Goal: Task Accomplishment & Management: Manage account settings

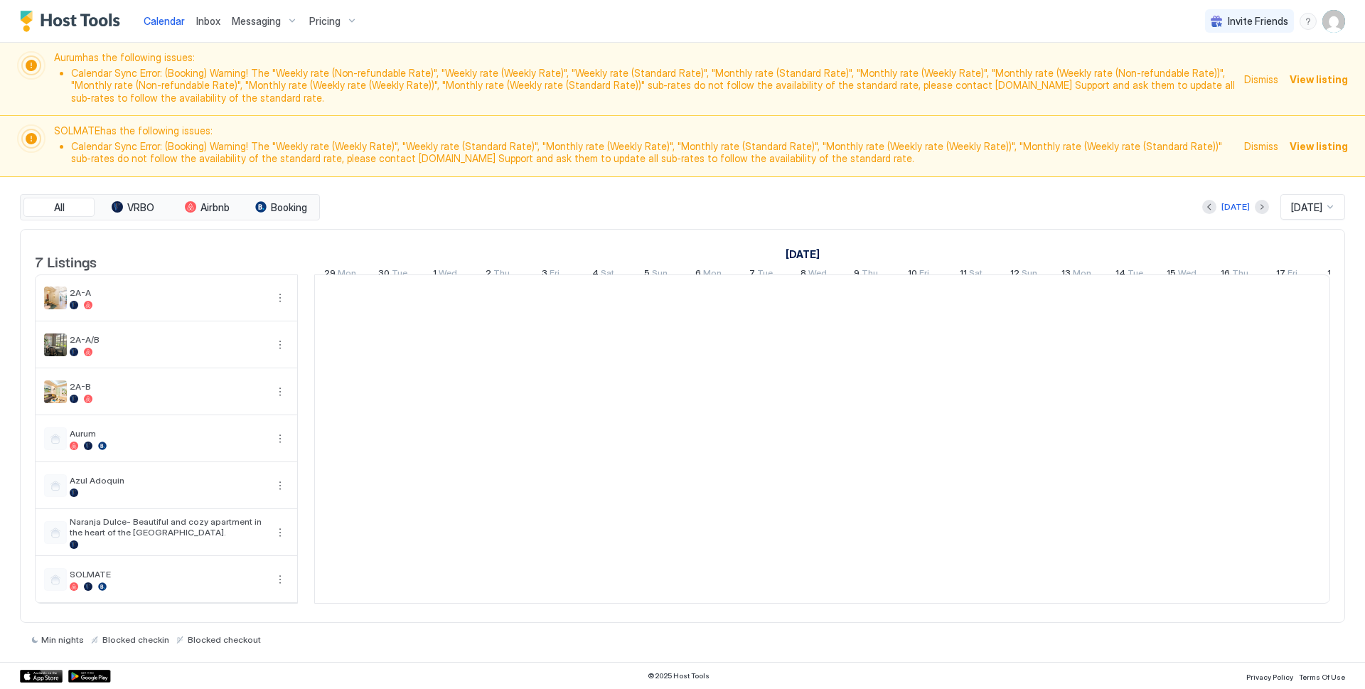
scroll to position [0, 790]
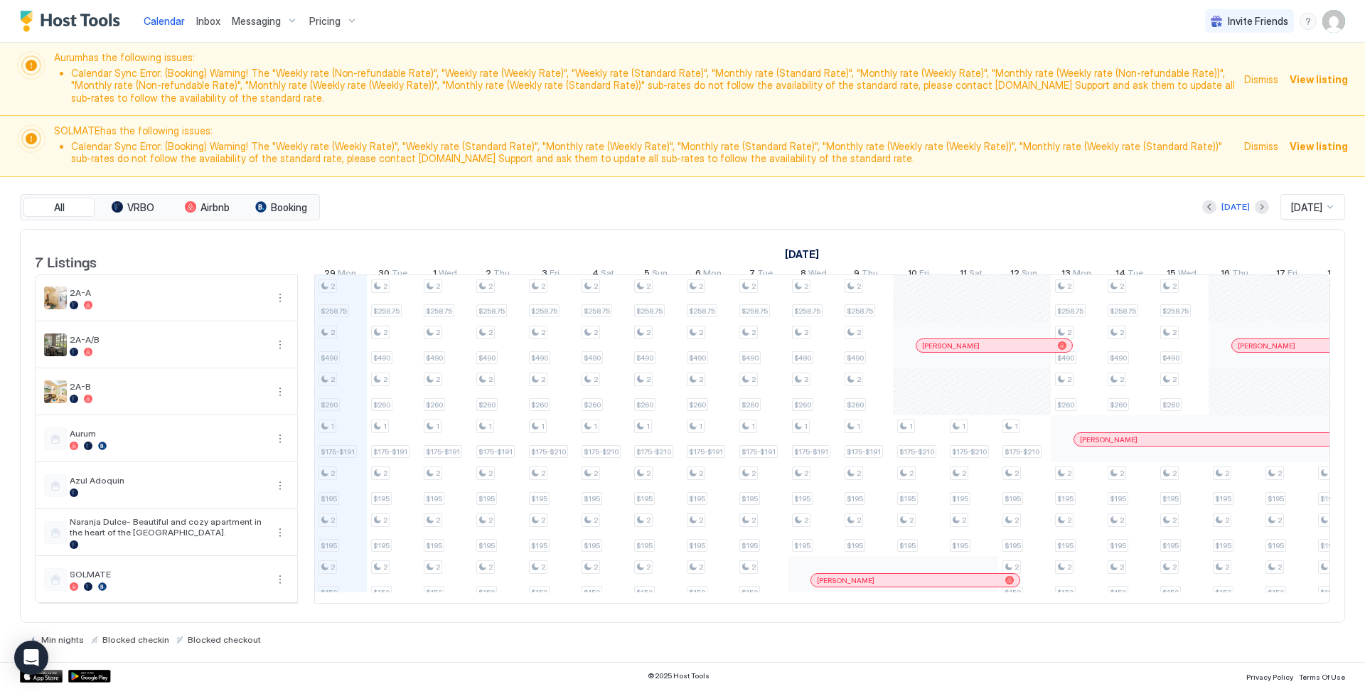
click at [250, 20] on span "Messaging" at bounding box center [256, 21] width 49 height 13
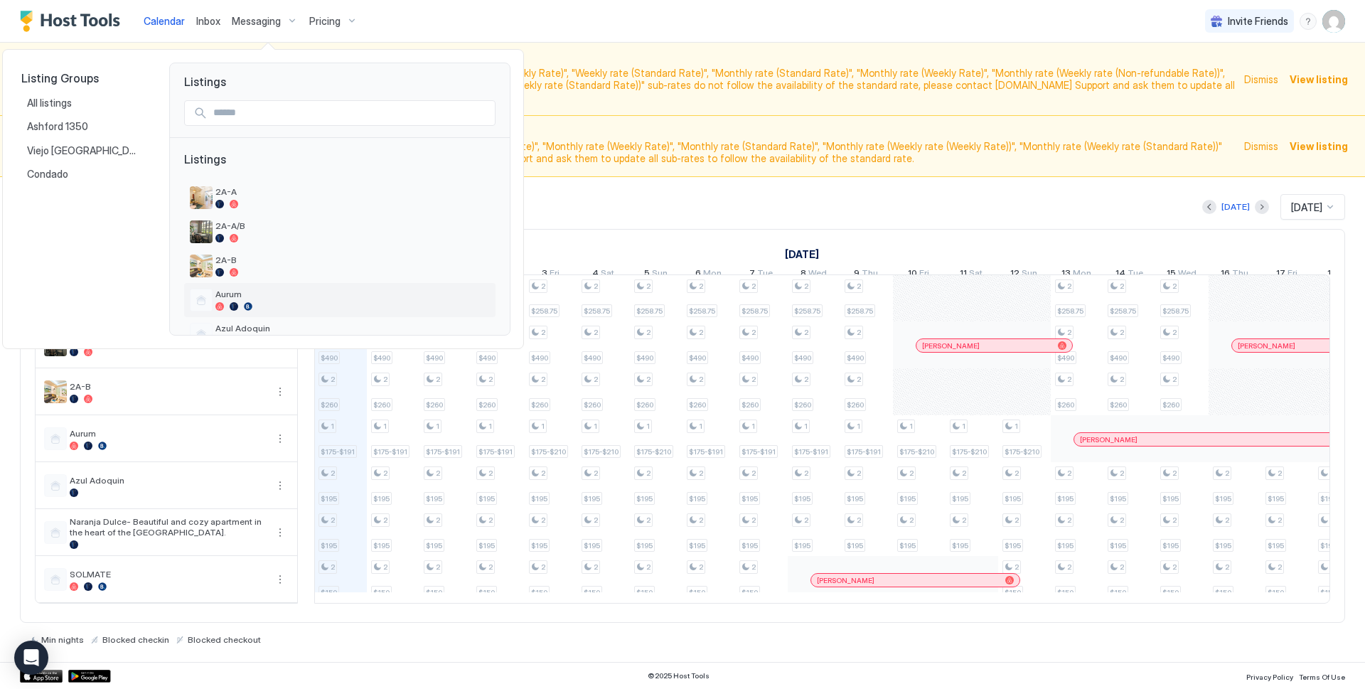
click at [228, 301] on div "Aurum" at bounding box center [352, 300] width 275 height 22
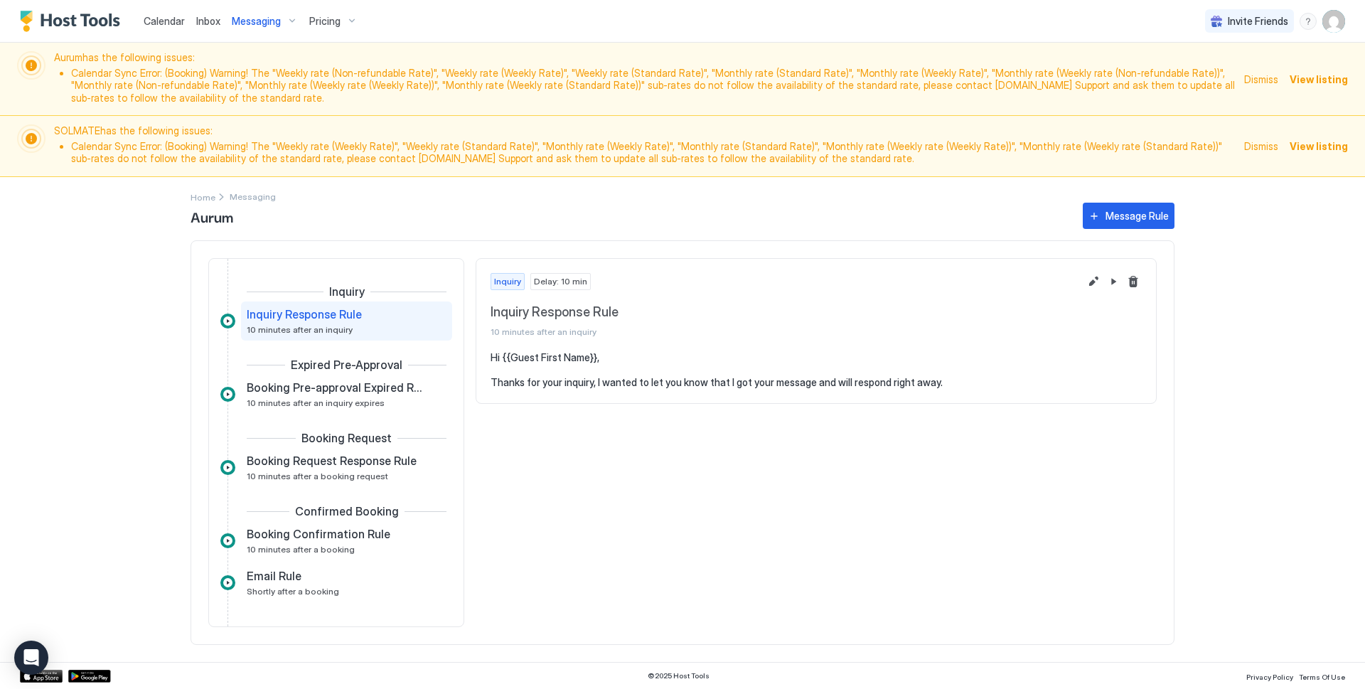
click at [1264, 79] on span "Dismiss" at bounding box center [1261, 79] width 34 height 15
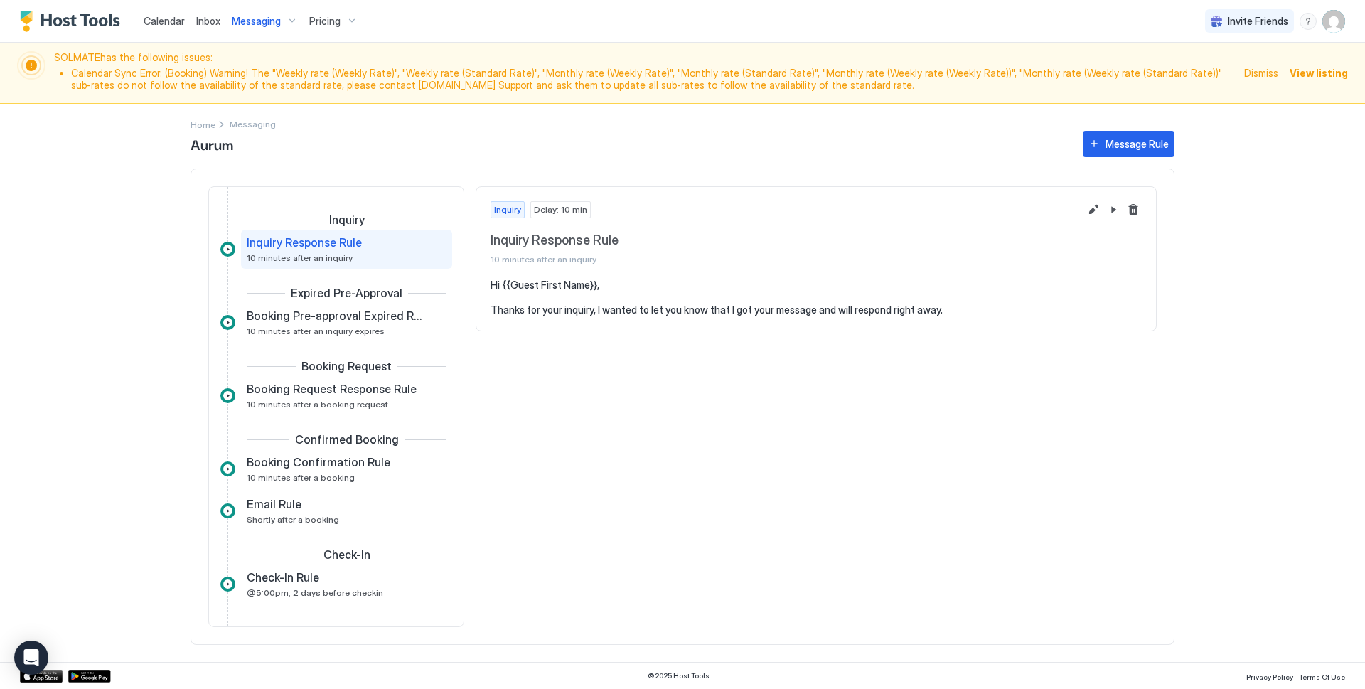
click at [1264, 78] on span "Dismiss" at bounding box center [1261, 72] width 34 height 15
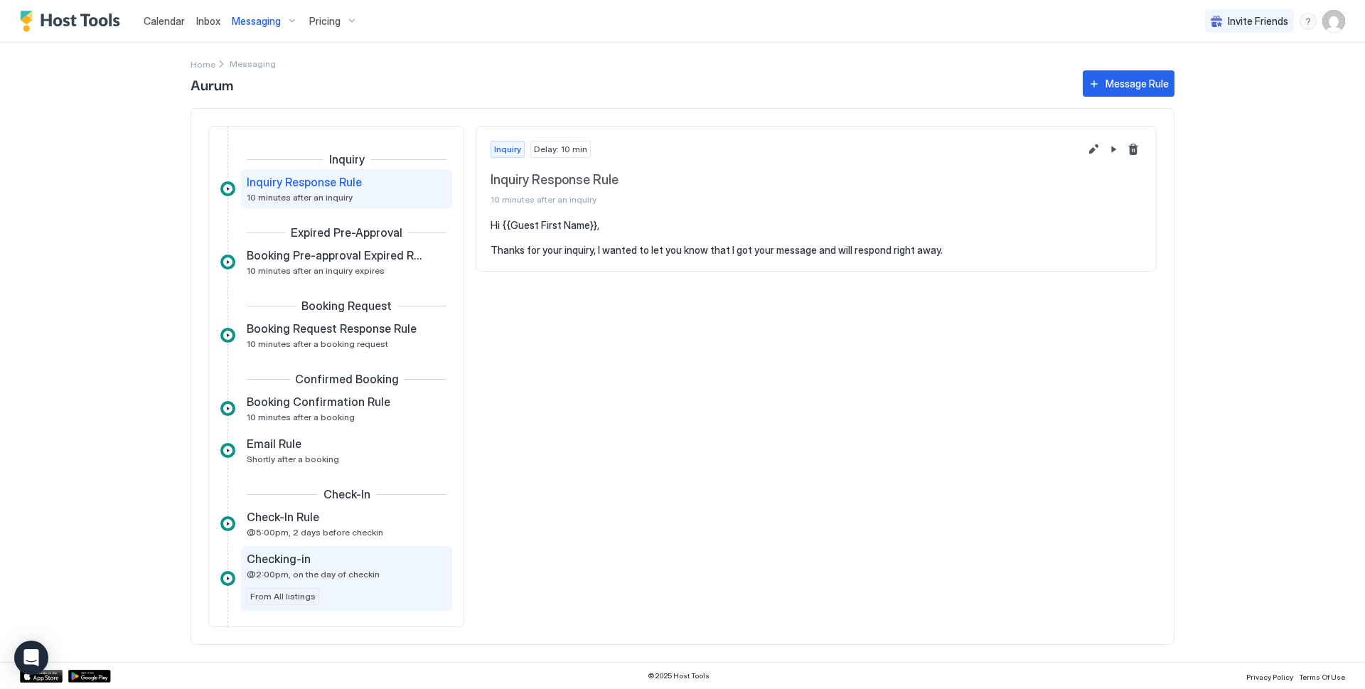
click at [329, 575] on span "@2:00pm, on the day of checkin" at bounding box center [313, 574] width 133 height 11
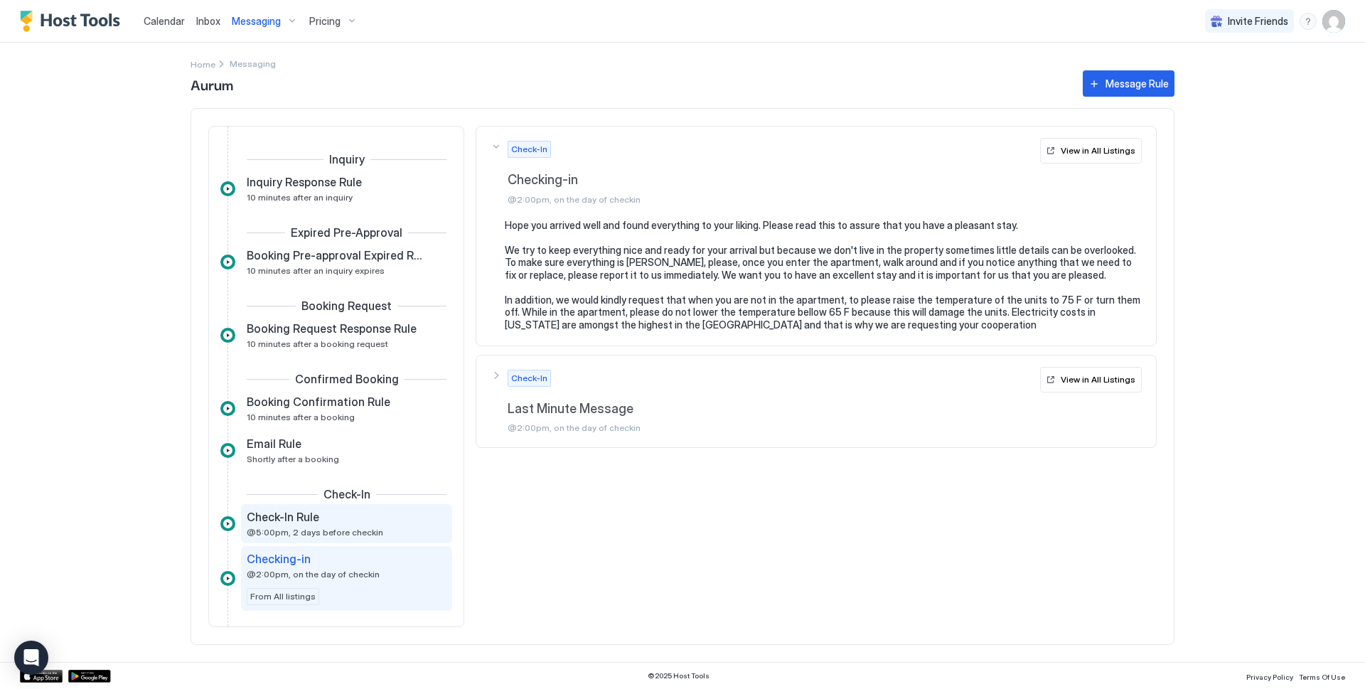
click at [269, 521] on span "Check-In Rule" at bounding box center [283, 517] width 73 height 14
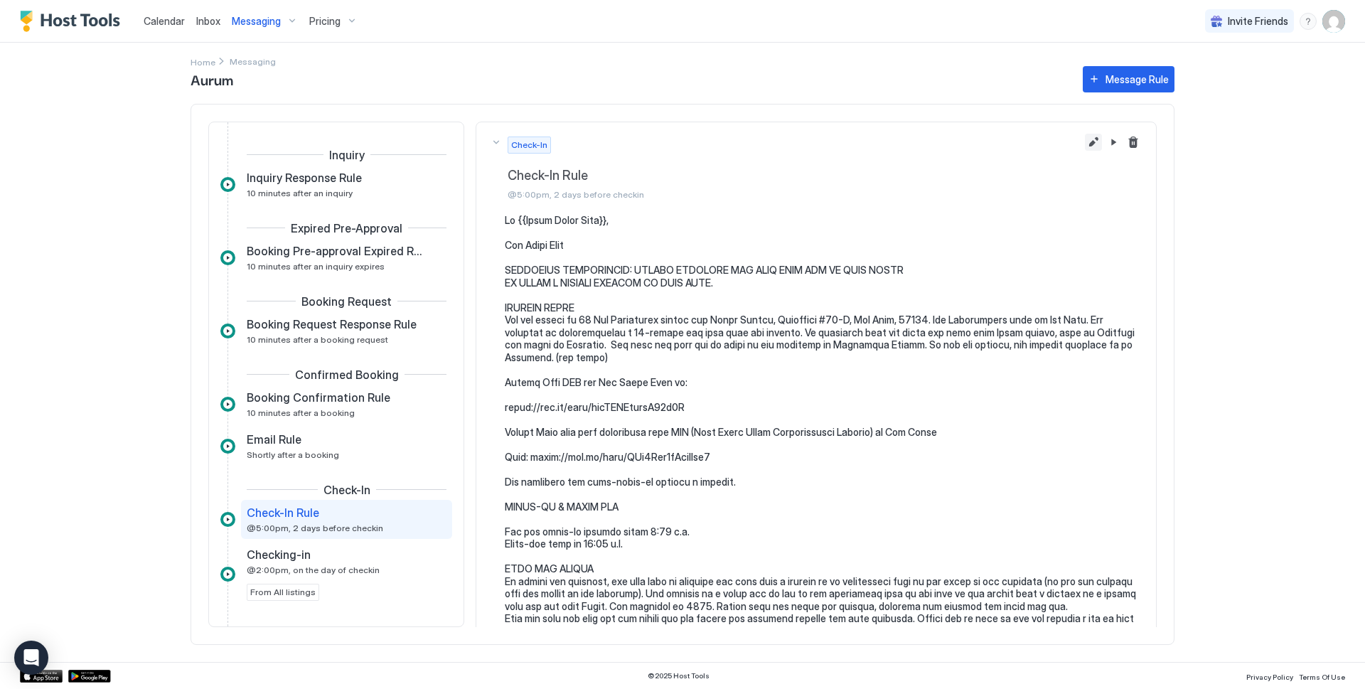
click at [1085, 139] on button "Edit message rule" at bounding box center [1093, 142] width 17 height 17
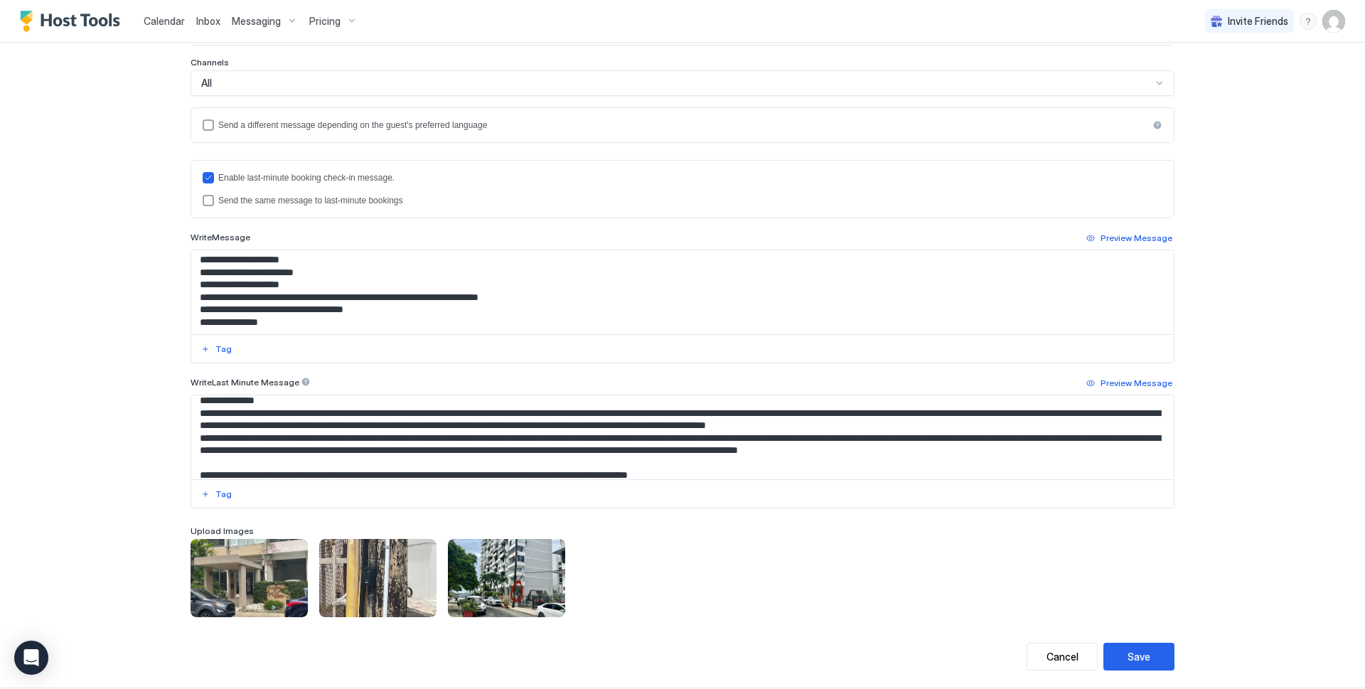
scroll to position [336, 0]
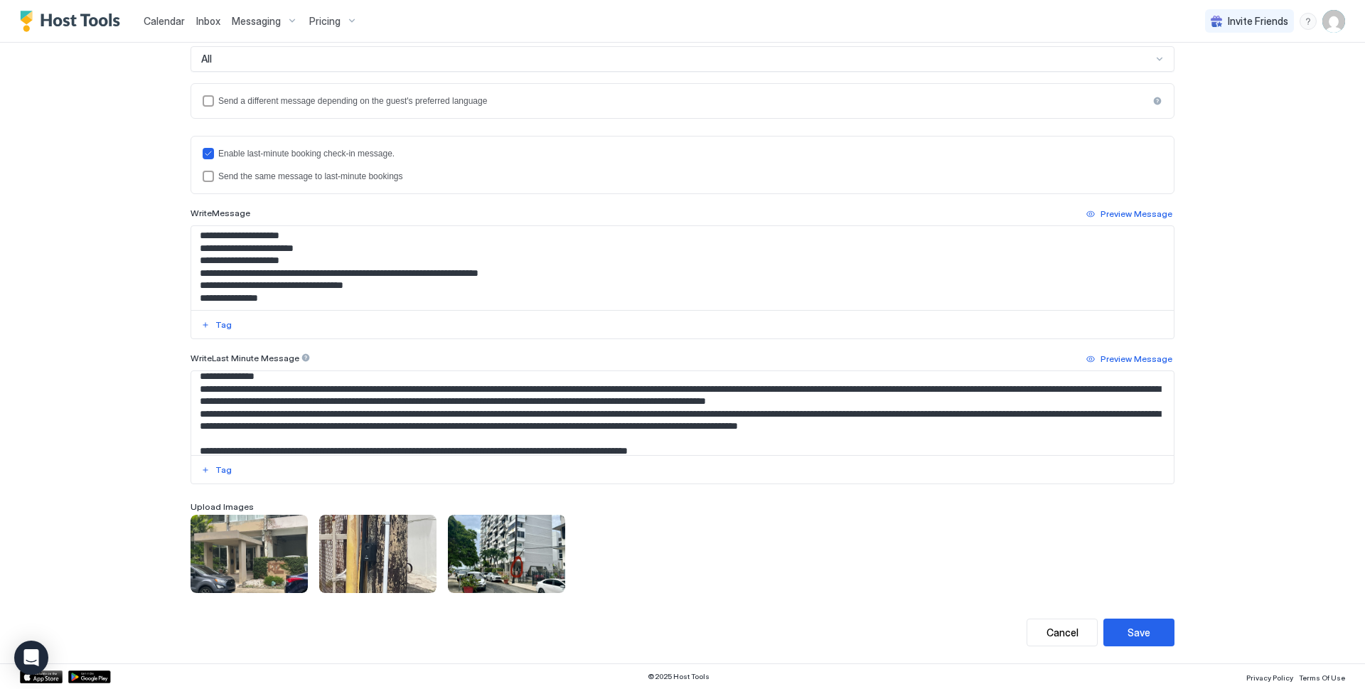
click at [595, 548] on div "To pick up a draggable item, press the space bar. While dragging, use the arrow…" at bounding box center [683, 554] width 984 height 78
click at [572, 551] on div "To pick up a draggable item, press the space bar. While dragging, use the arrow…" at bounding box center [683, 554] width 984 height 78
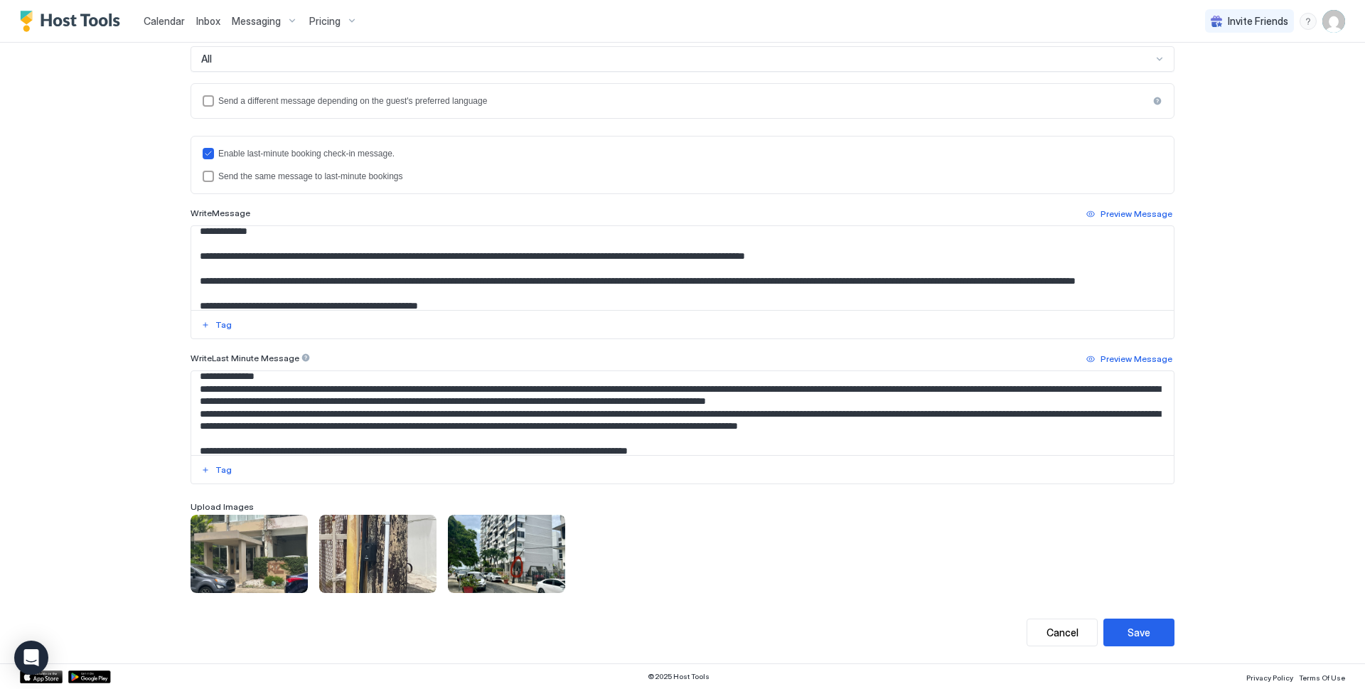
click at [577, 553] on div "To pick up a draggable item, press the space bar. While dragging, use the arrow…" at bounding box center [683, 554] width 984 height 78
click at [612, 529] on div "To pick up a draggable item, press the space bar. While dragging, use the arrow…" at bounding box center [683, 554] width 984 height 78
click at [223, 506] on span "Upload Images" at bounding box center [222, 506] width 63 height 11
click at [242, 538] on div "View image" at bounding box center [249, 554] width 117 height 78
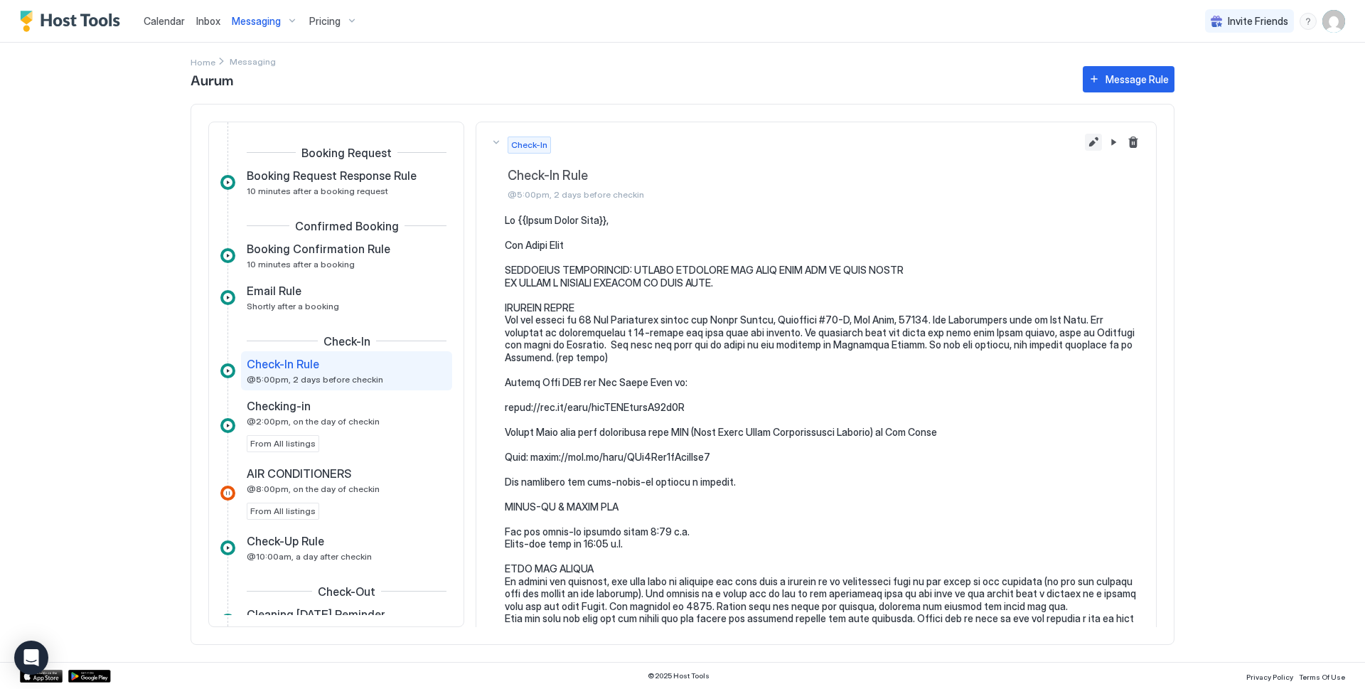
click at [1085, 142] on button "Edit message rule" at bounding box center [1093, 142] width 17 height 17
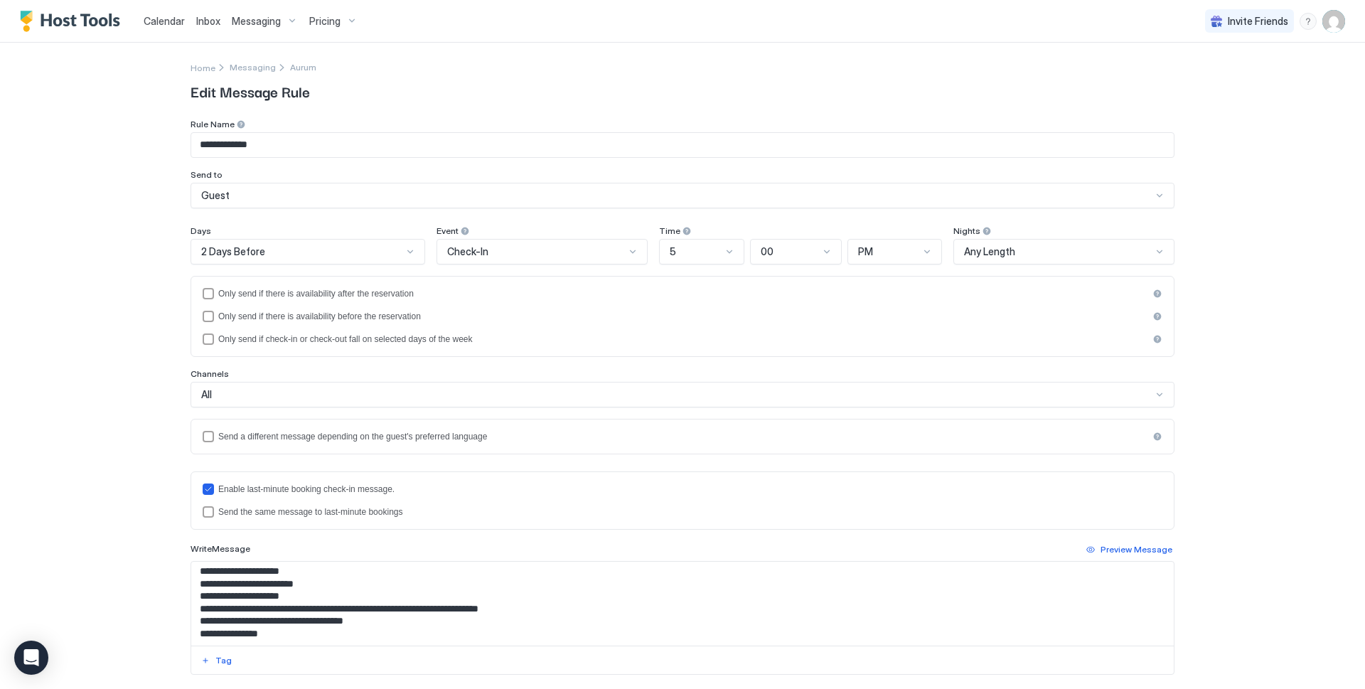
scroll to position [336, 0]
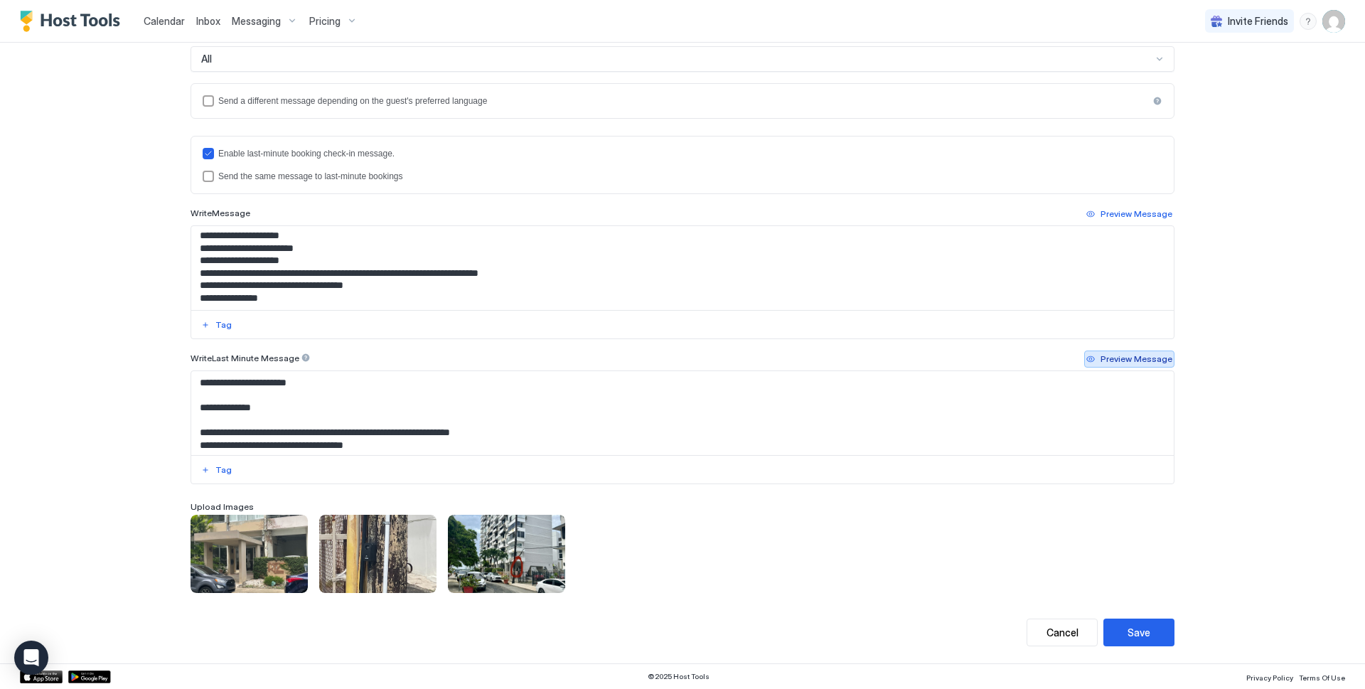
click at [1132, 355] on div "Preview Message" at bounding box center [1137, 359] width 72 height 13
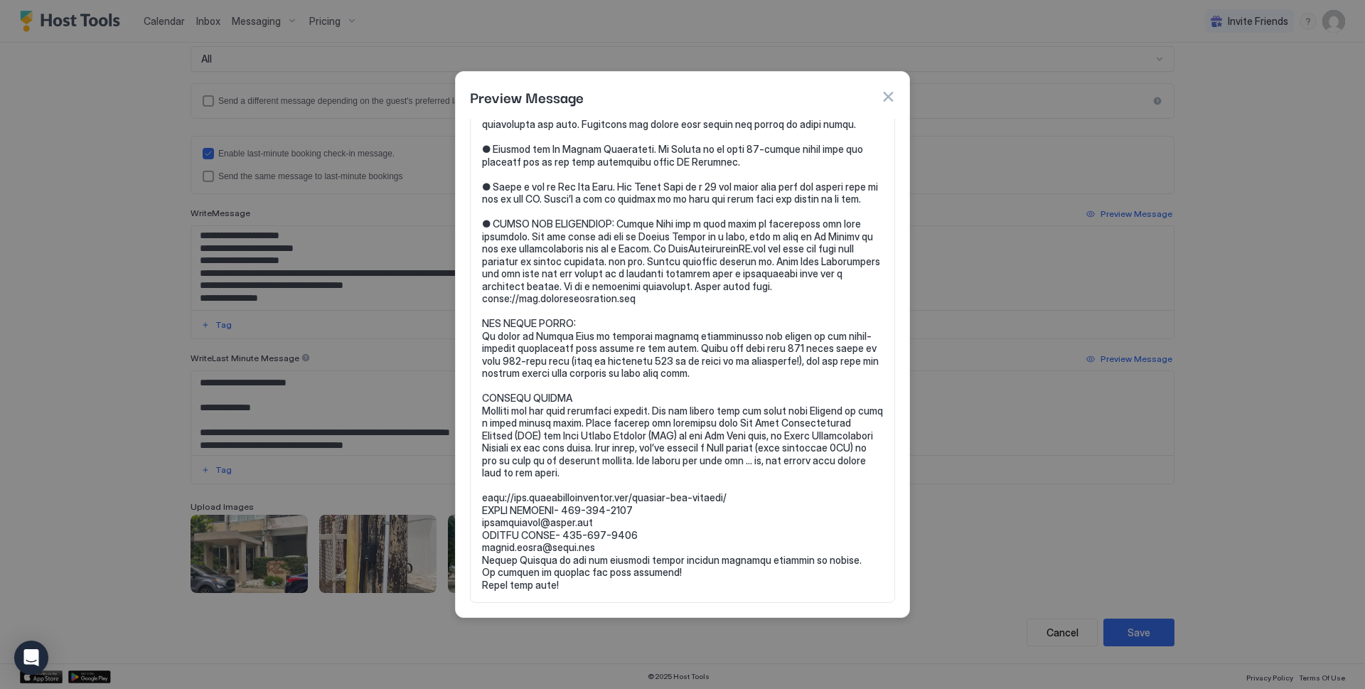
scroll to position [2303, 0]
click at [886, 93] on button "button" at bounding box center [888, 97] width 14 height 14
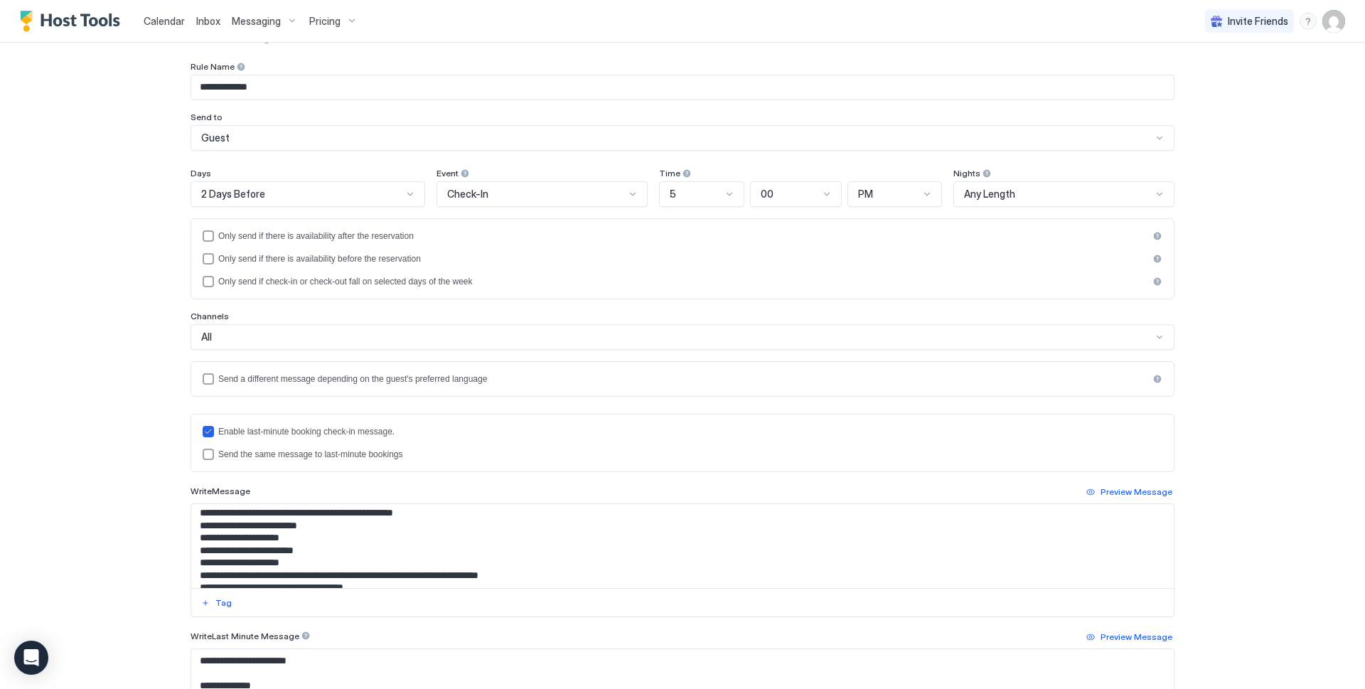
scroll to position [0, 0]
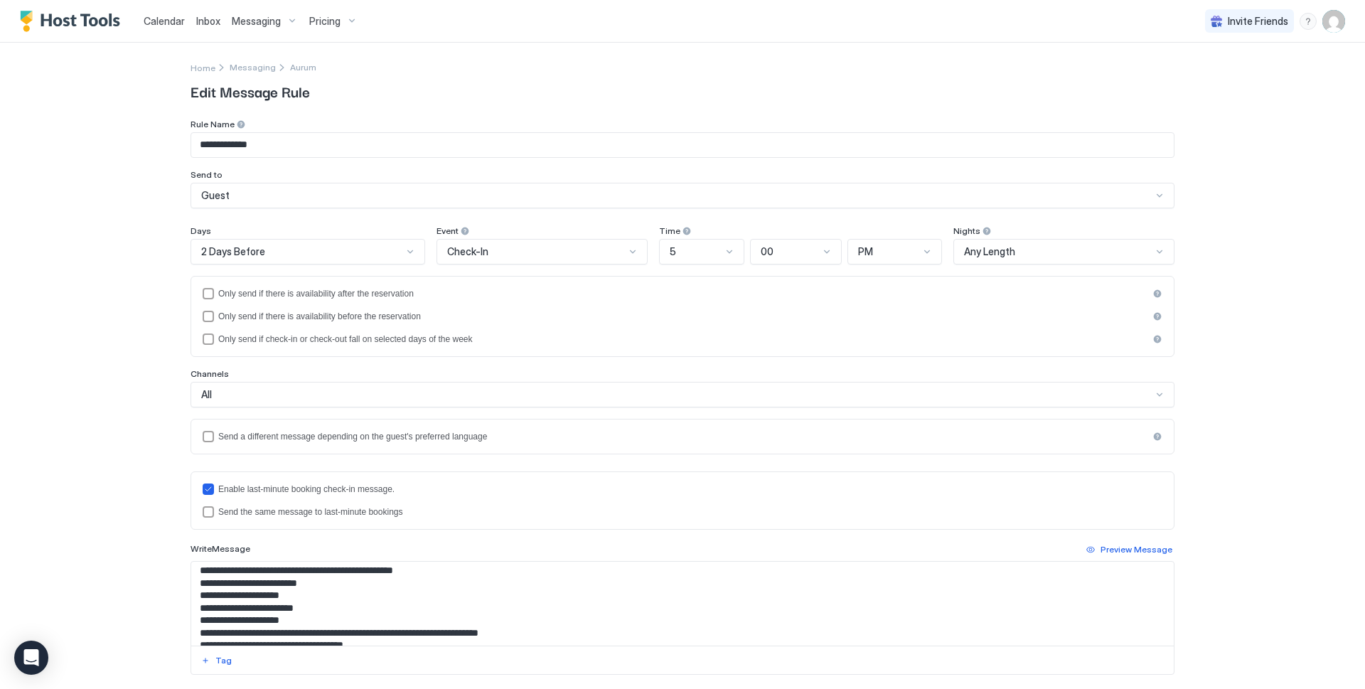
click at [305, 98] on span "Edit Message Rule" at bounding box center [683, 90] width 984 height 21
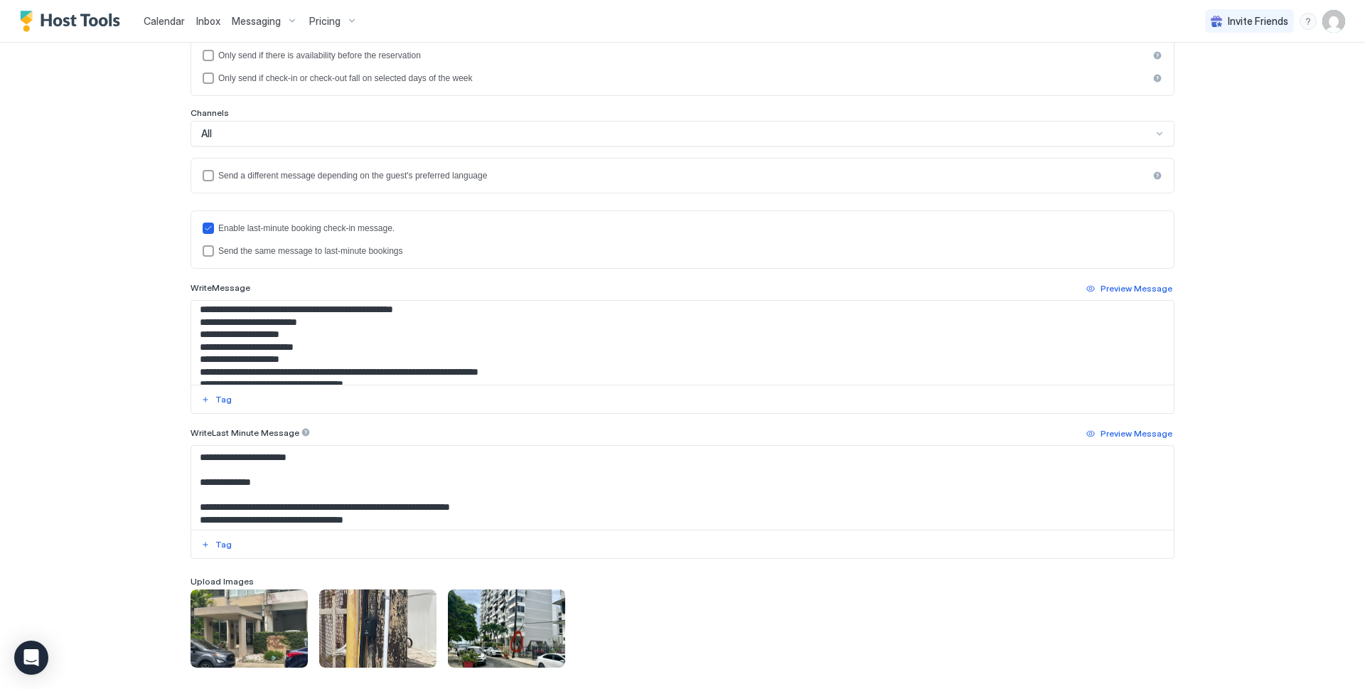
scroll to position [336, 0]
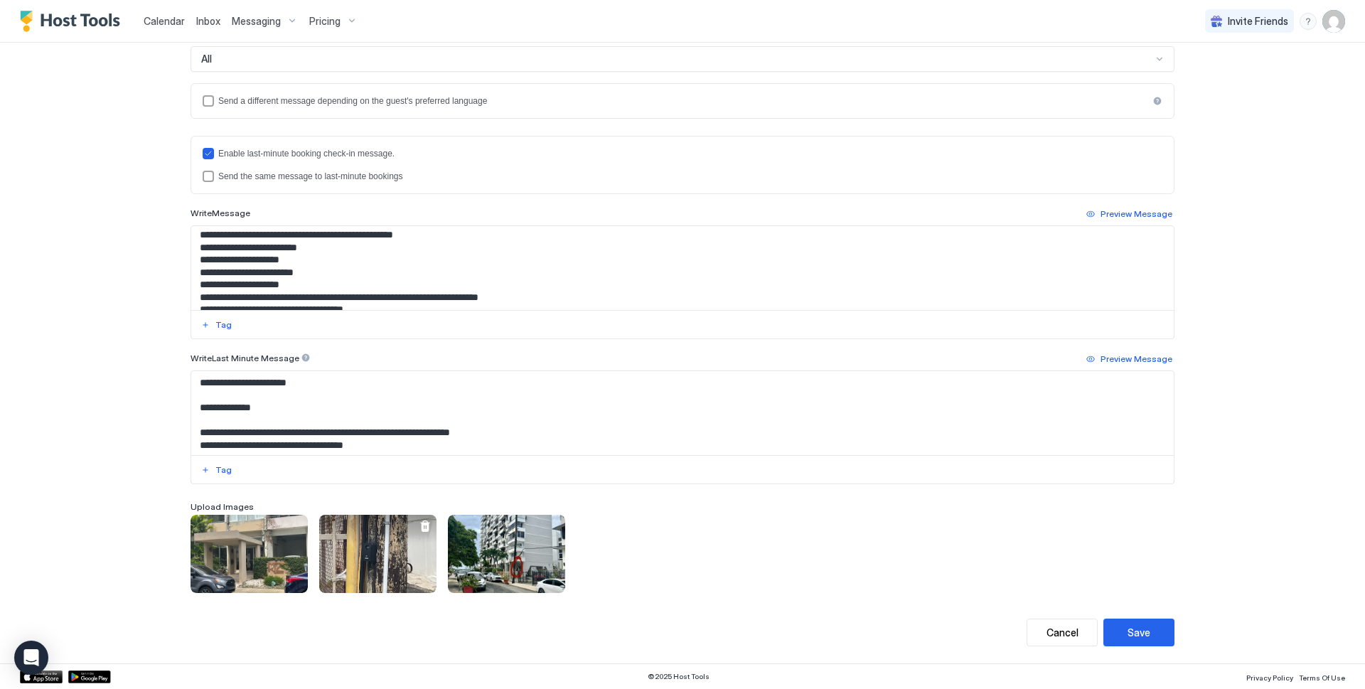
click at [402, 562] on div "View image" at bounding box center [377, 554] width 117 height 78
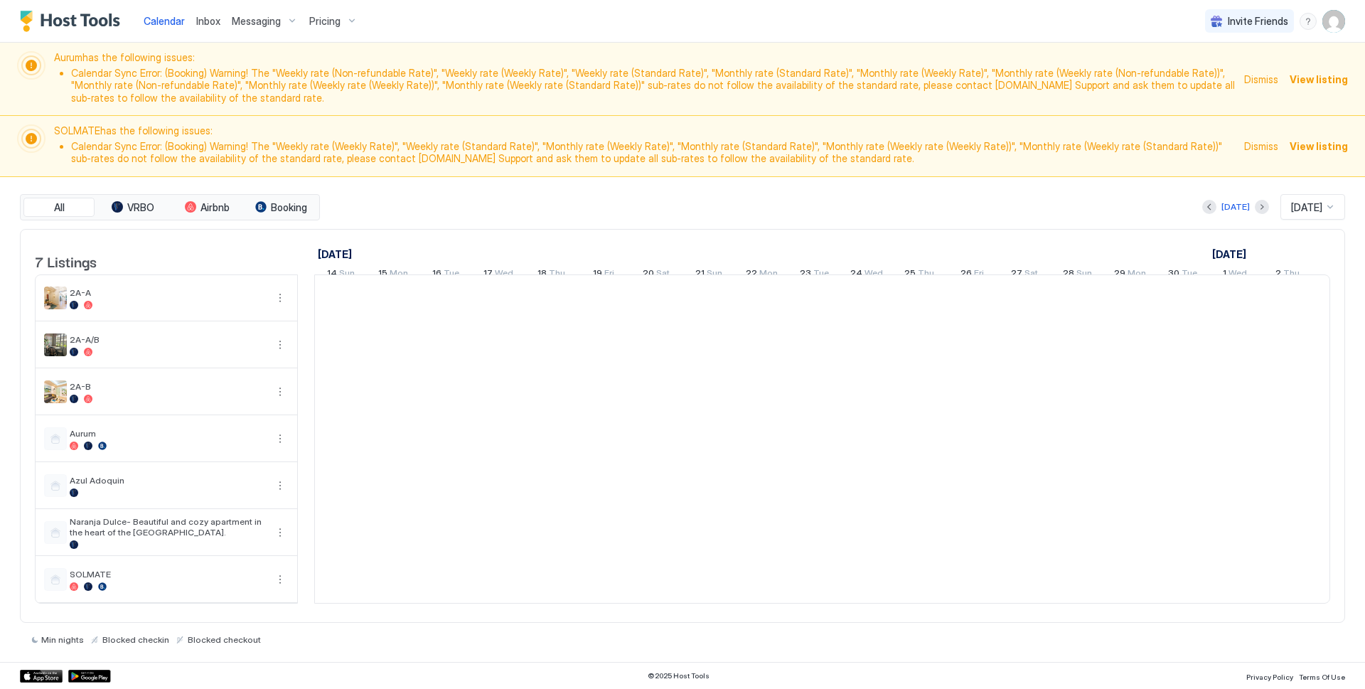
scroll to position [0, 790]
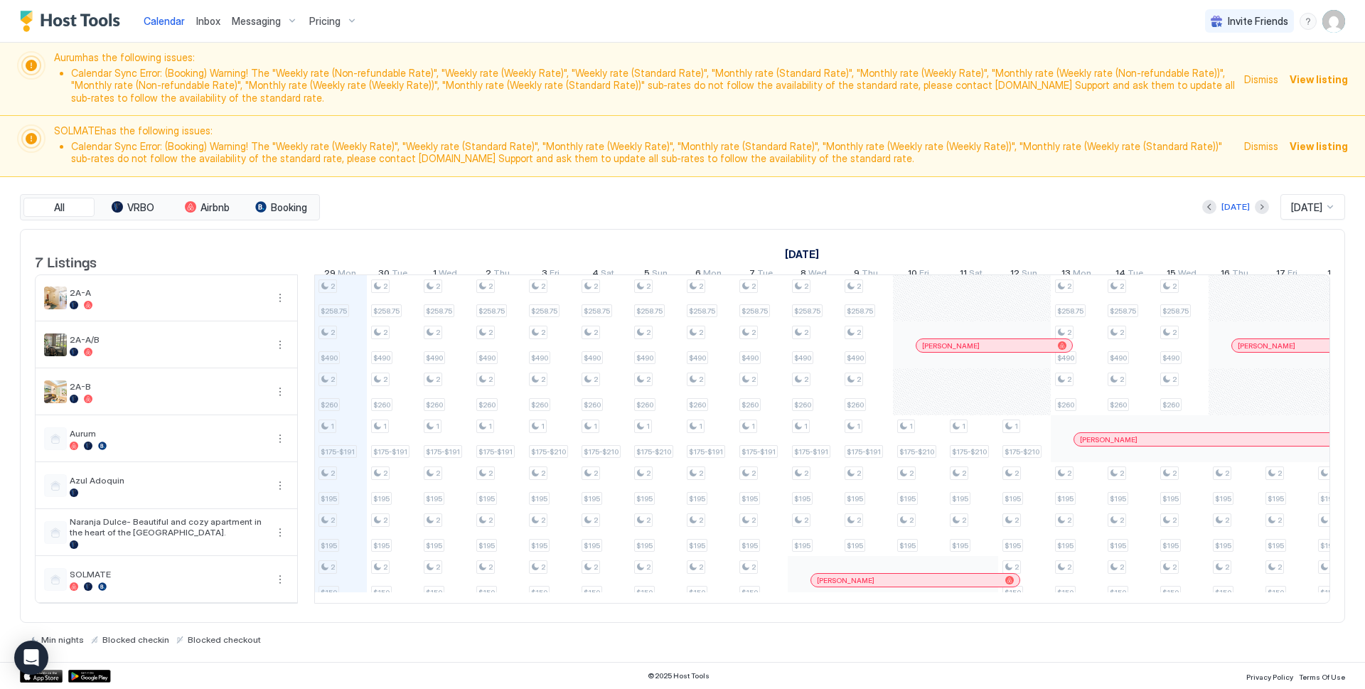
click at [253, 15] on span "Messaging" at bounding box center [256, 21] width 49 height 13
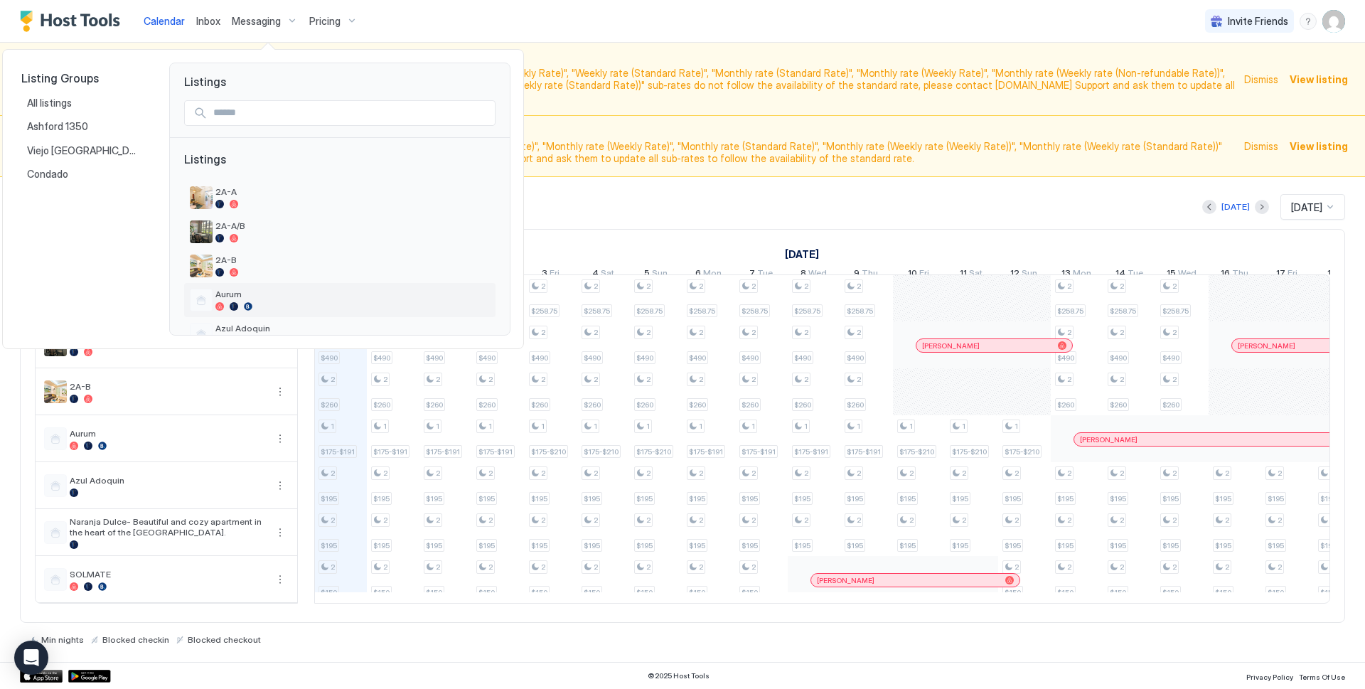
click at [230, 303] on div at bounding box center [234, 306] width 9 height 9
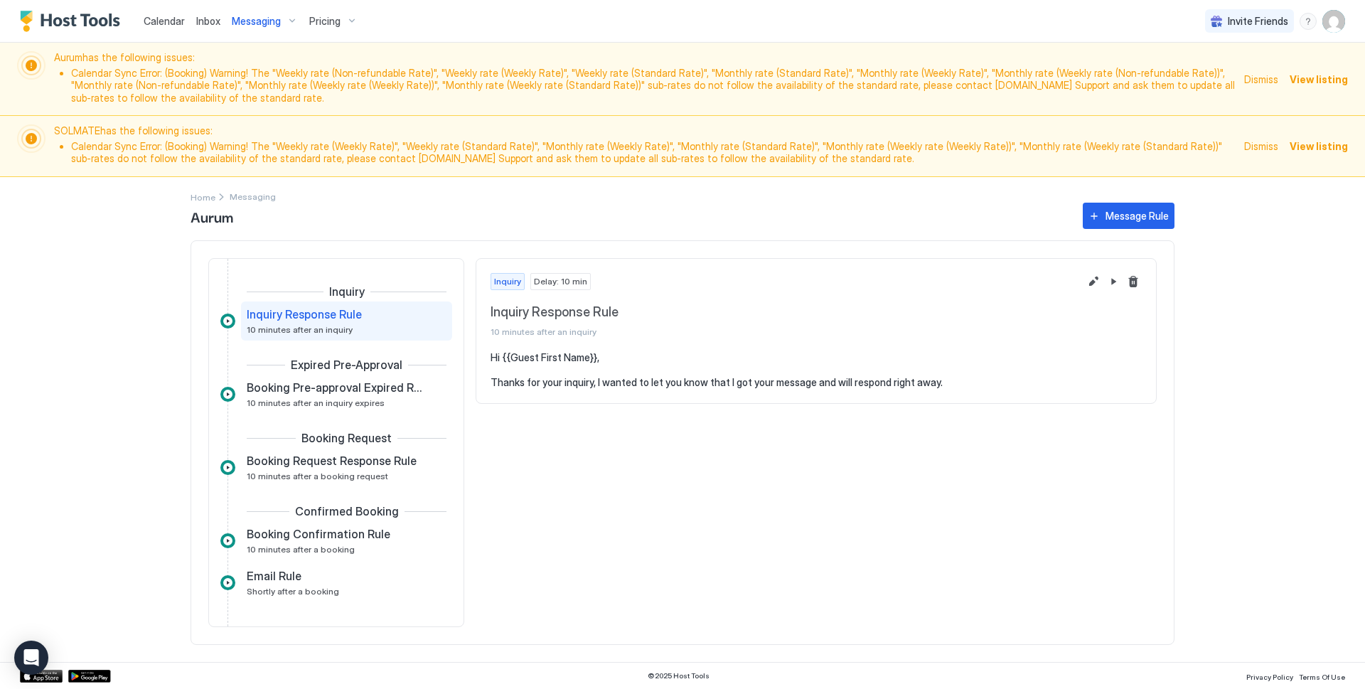
click at [1267, 146] on span "Dismiss" at bounding box center [1261, 146] width 34 height 15
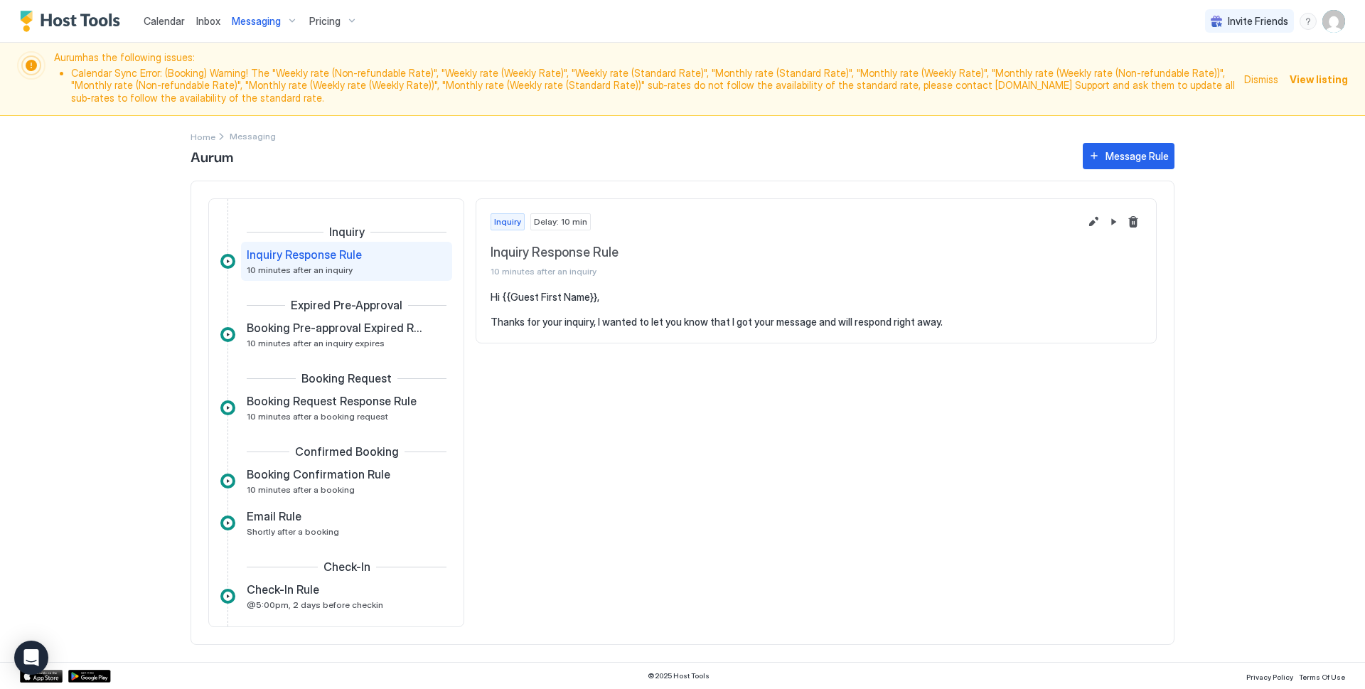
click at [1272, 82] on span "Dismiss" at bounding box center [1261, 79] width 34 height 15
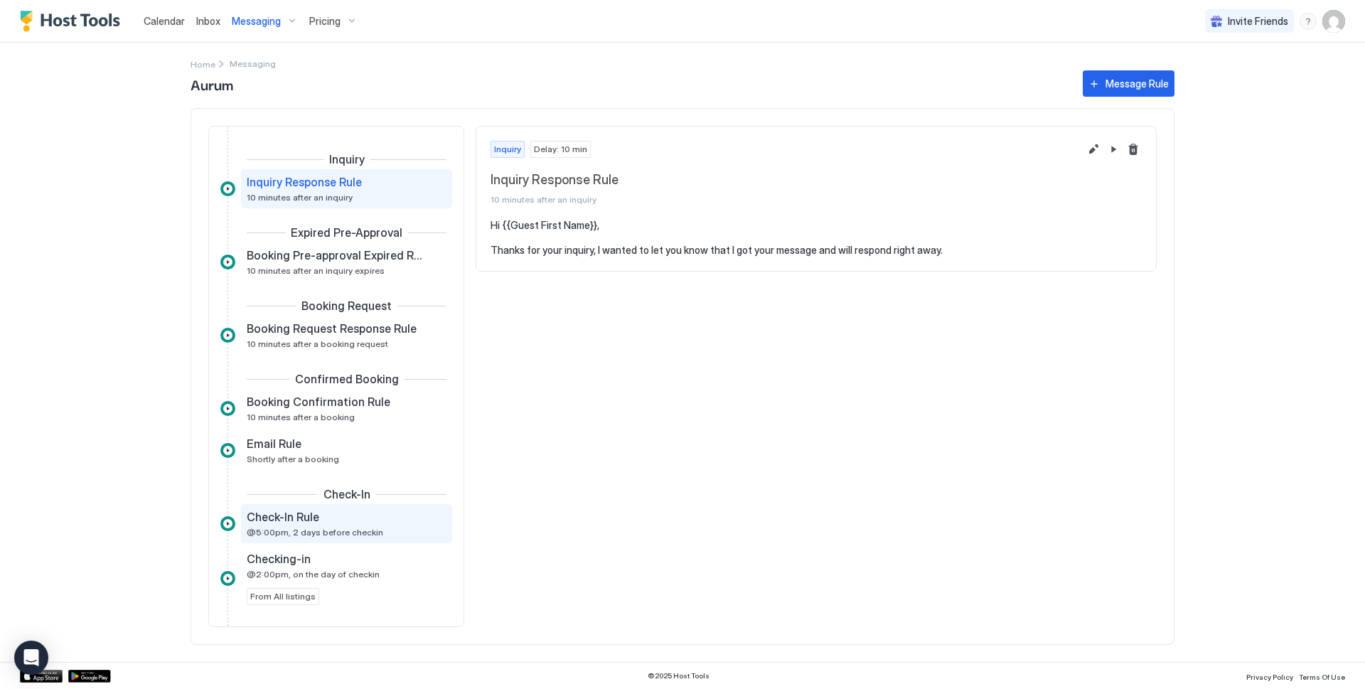
click at [320, 520] on div "Check-In Rule" at bounding box center [337, 517] width 180 height 14
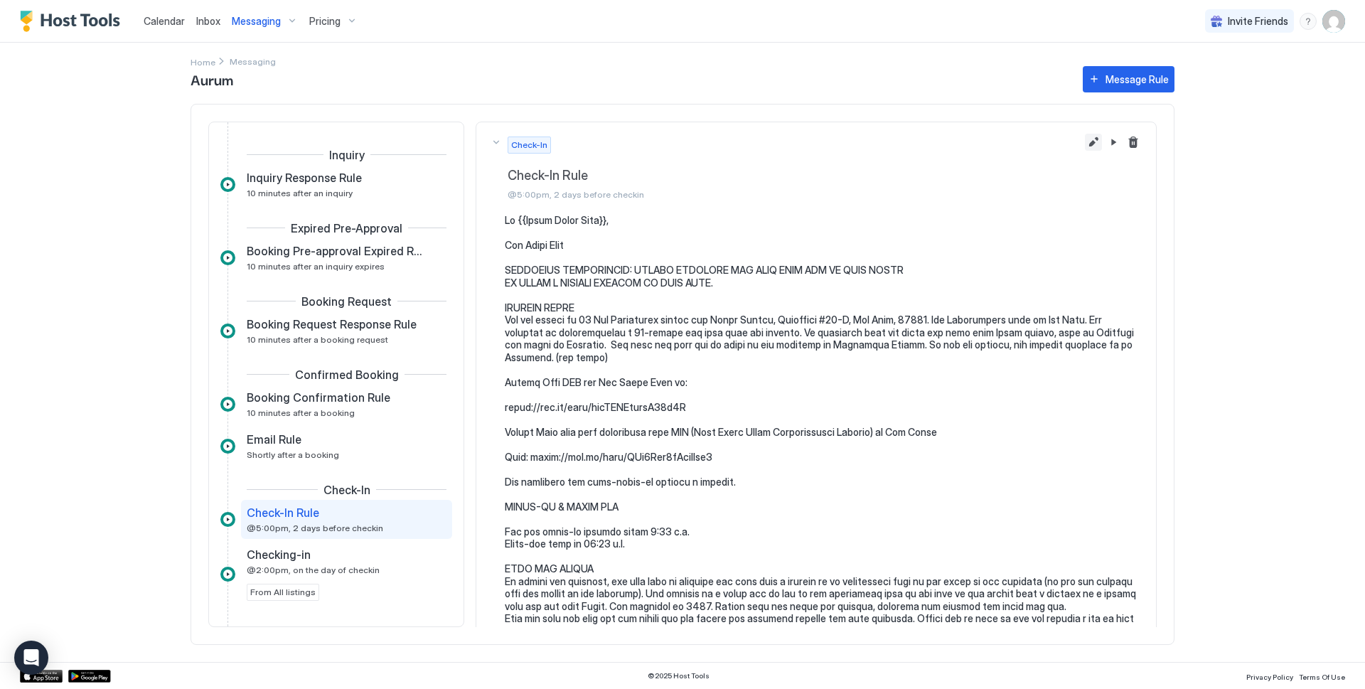
click at [1085, 142] on button "Edit message rule" at bounding box center [1093, 142] width 17 height 17
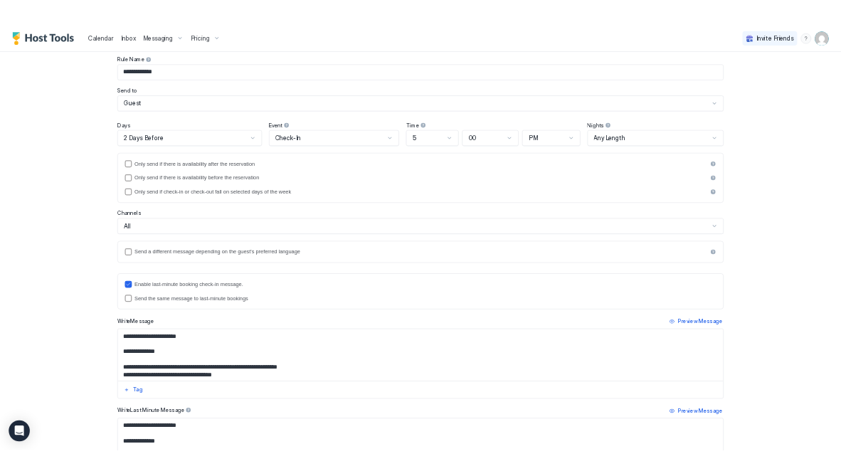
scroll to position [336, 0]
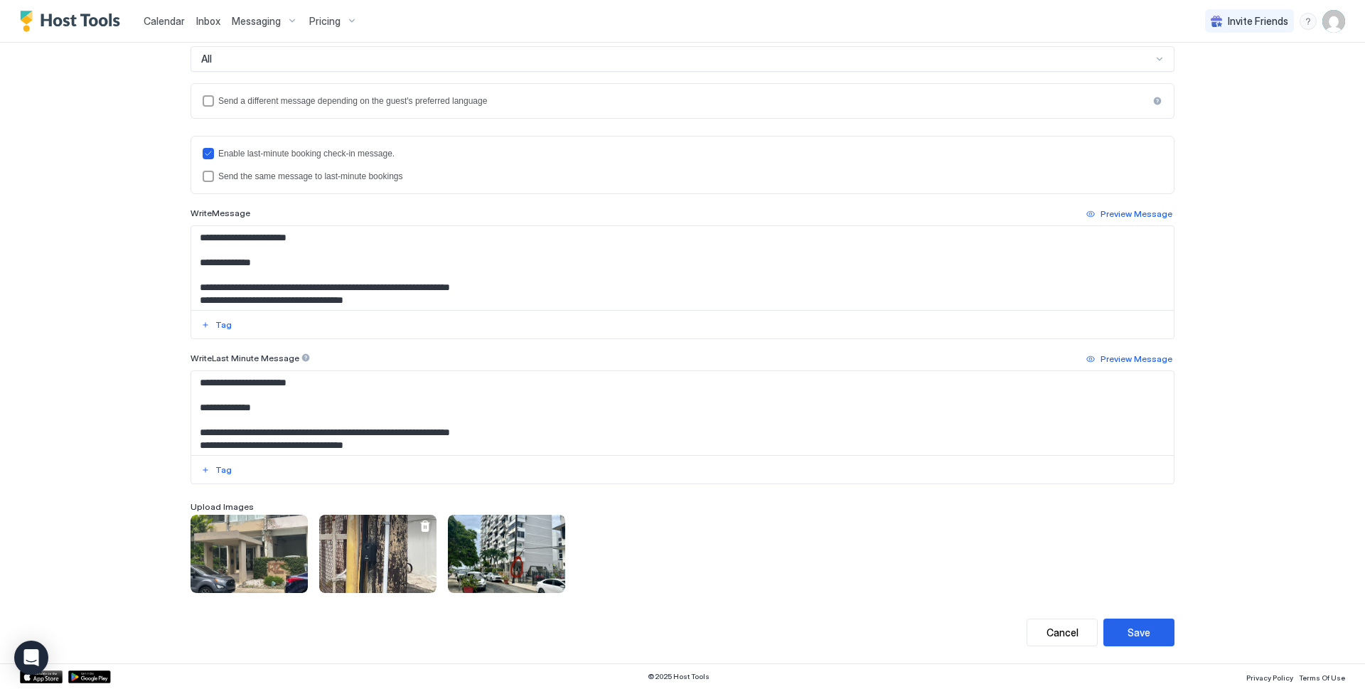
click at [425, 528] on div at bounding box center [425, 526] width 11 height 11
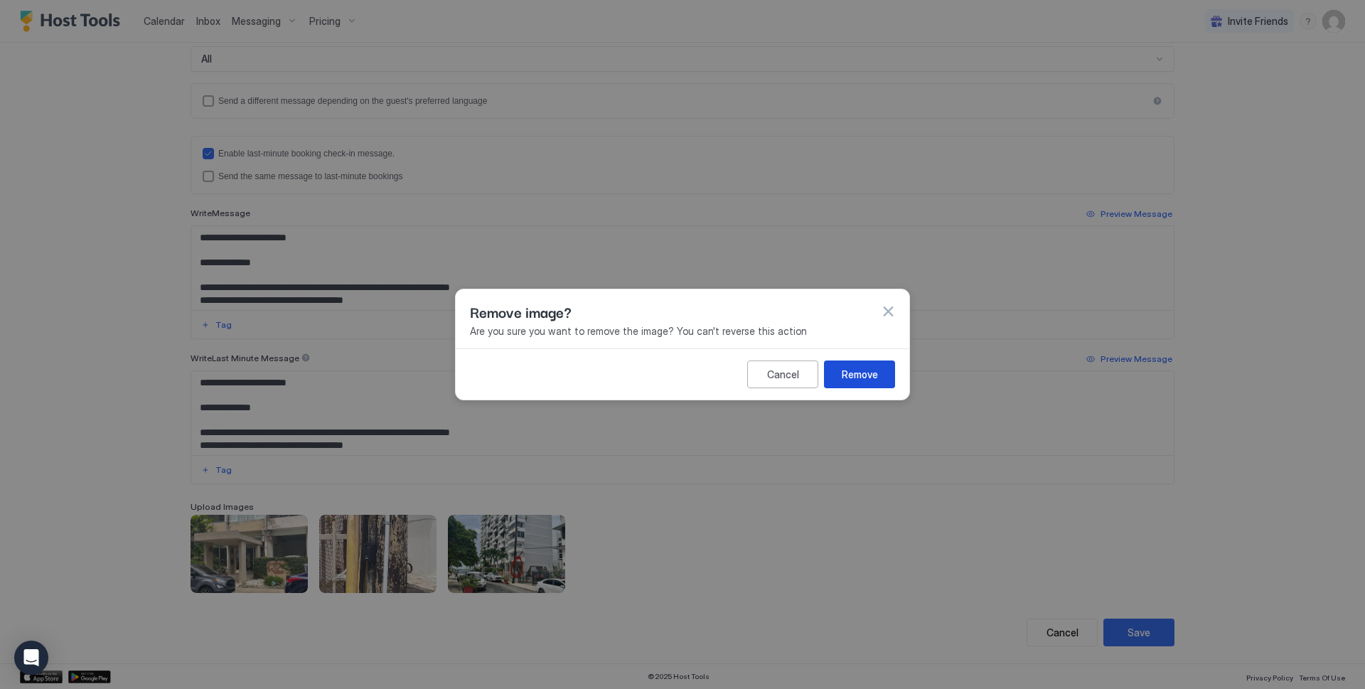
click at [883, 373] on button "Remove" at bounding box center [859, 375] width 71 height 28
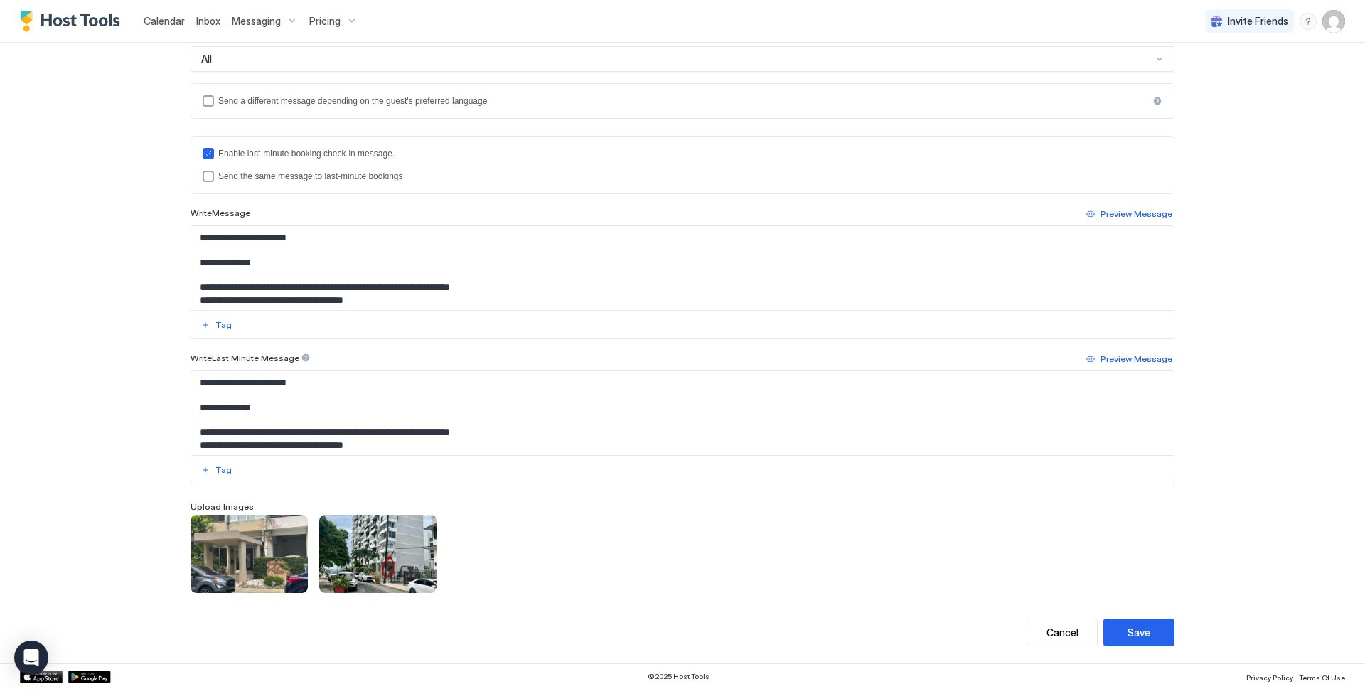
click at [668, 570] on div "To pick up a draggable item, press the space bar. While dragging, use the arrow…" at bounding box center [683, 554] width 984 height 78
click at [415, 552] on div "View image" at bounding box center [377, 554] width 117 height 78
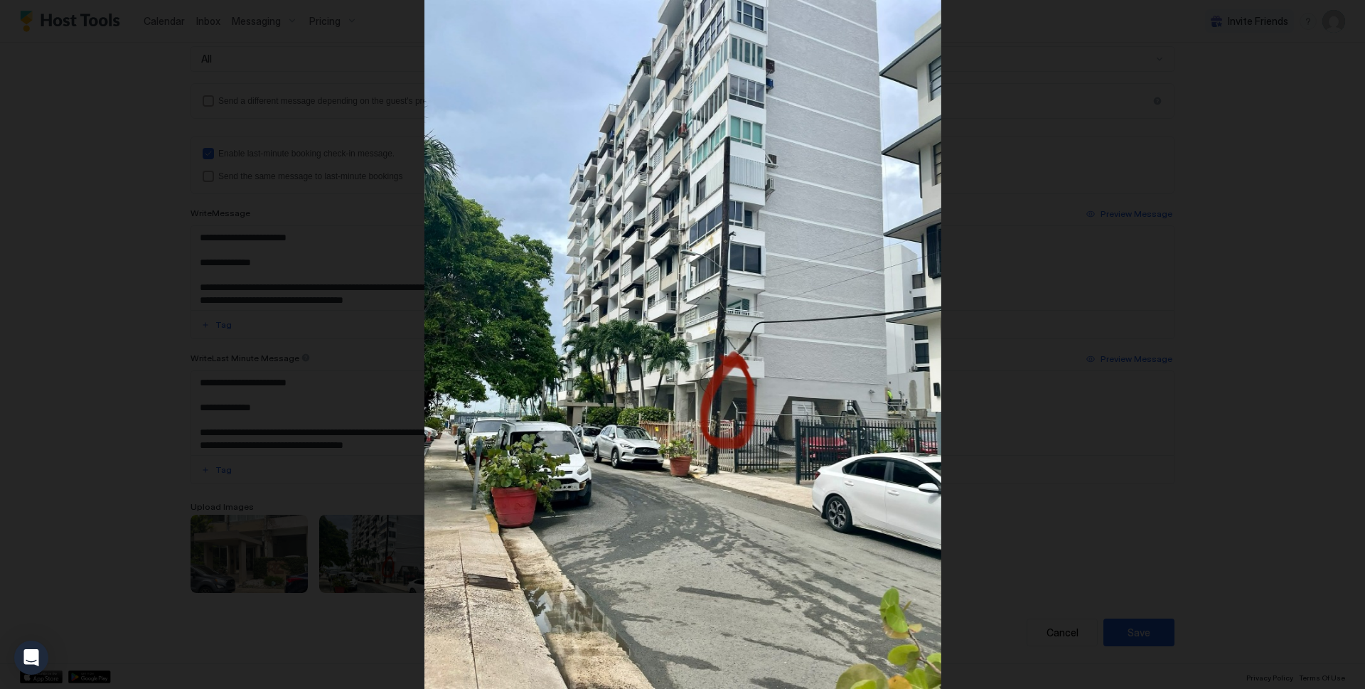
drag, startPoint x: 1073, startPoint y: 235, endPoint x: 1045, endPoint y: 213, distance: 36.4
click at [1073, 235] on div at bounding box center [682, 344] width 1365 height 689
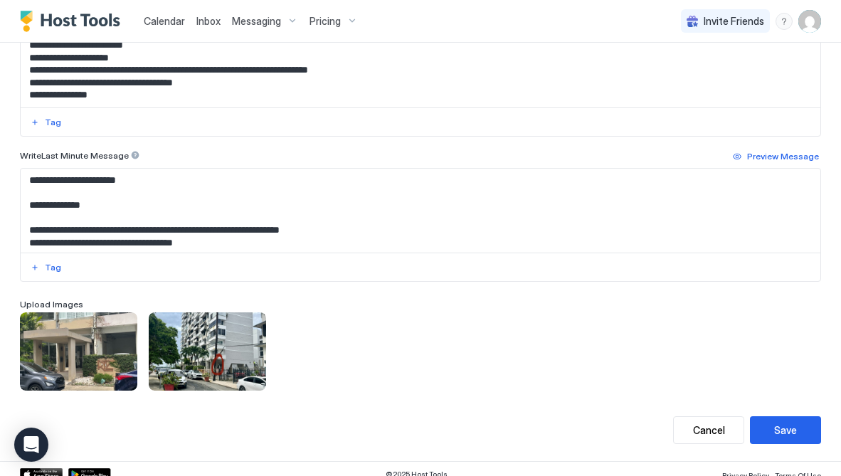
scroll to position [549, 0]
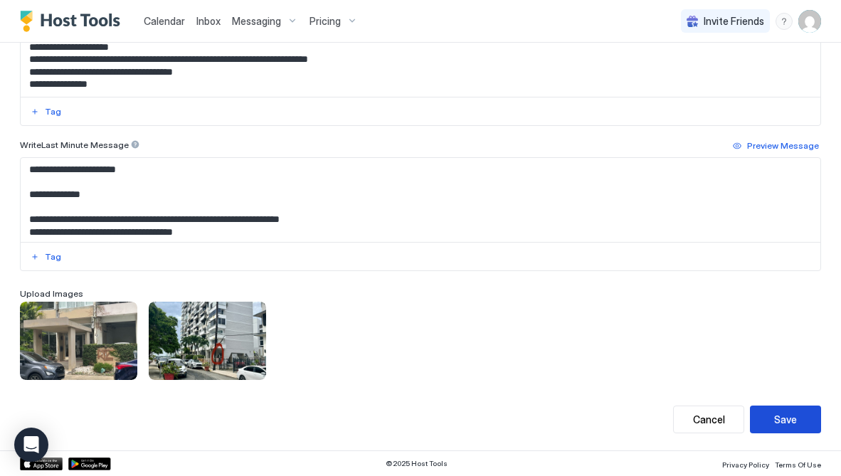
click at [780, 416] on div "Save" at bounding box center [785, 419] width 23 height 15
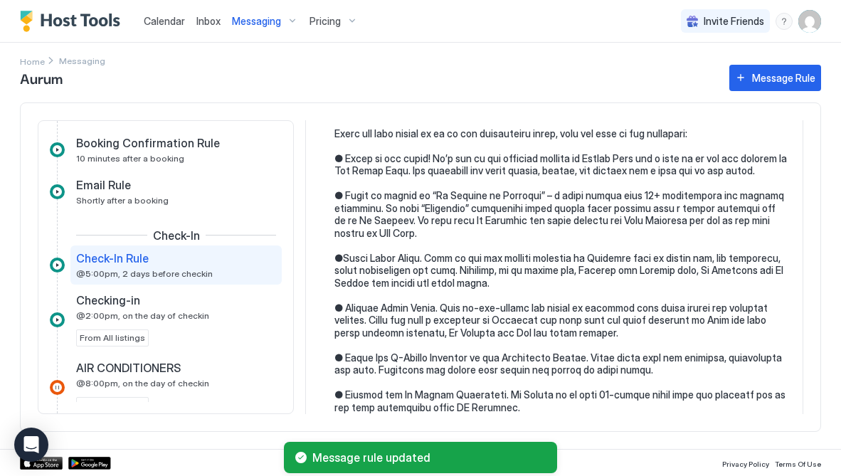
scroll to position [2576, 0]
